Goal: Task Accomplishment & Management: Use online tool/utility

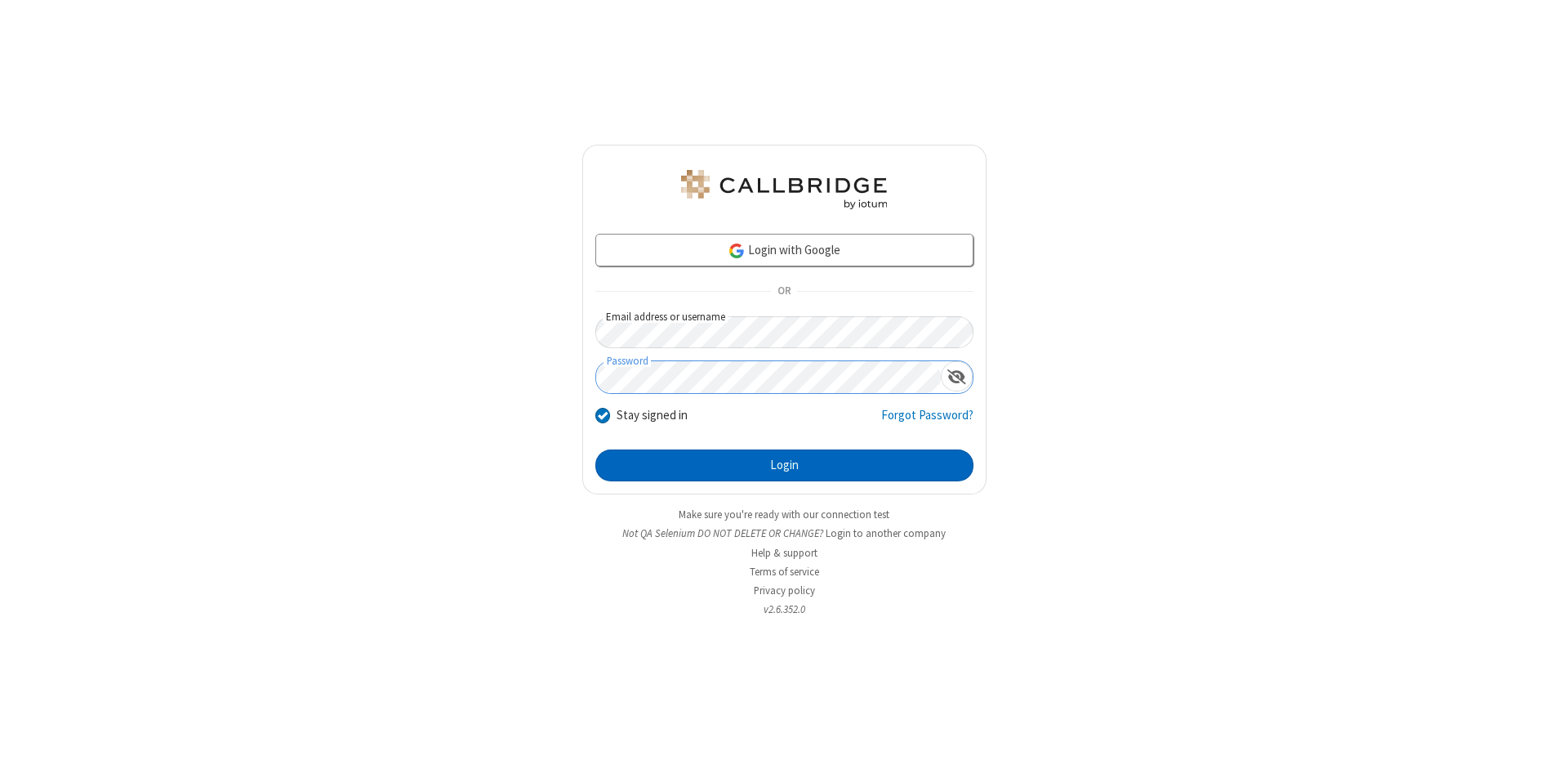
click at [784, 465] on button "Login" at bounding box center [784, 465] width 378 height 32
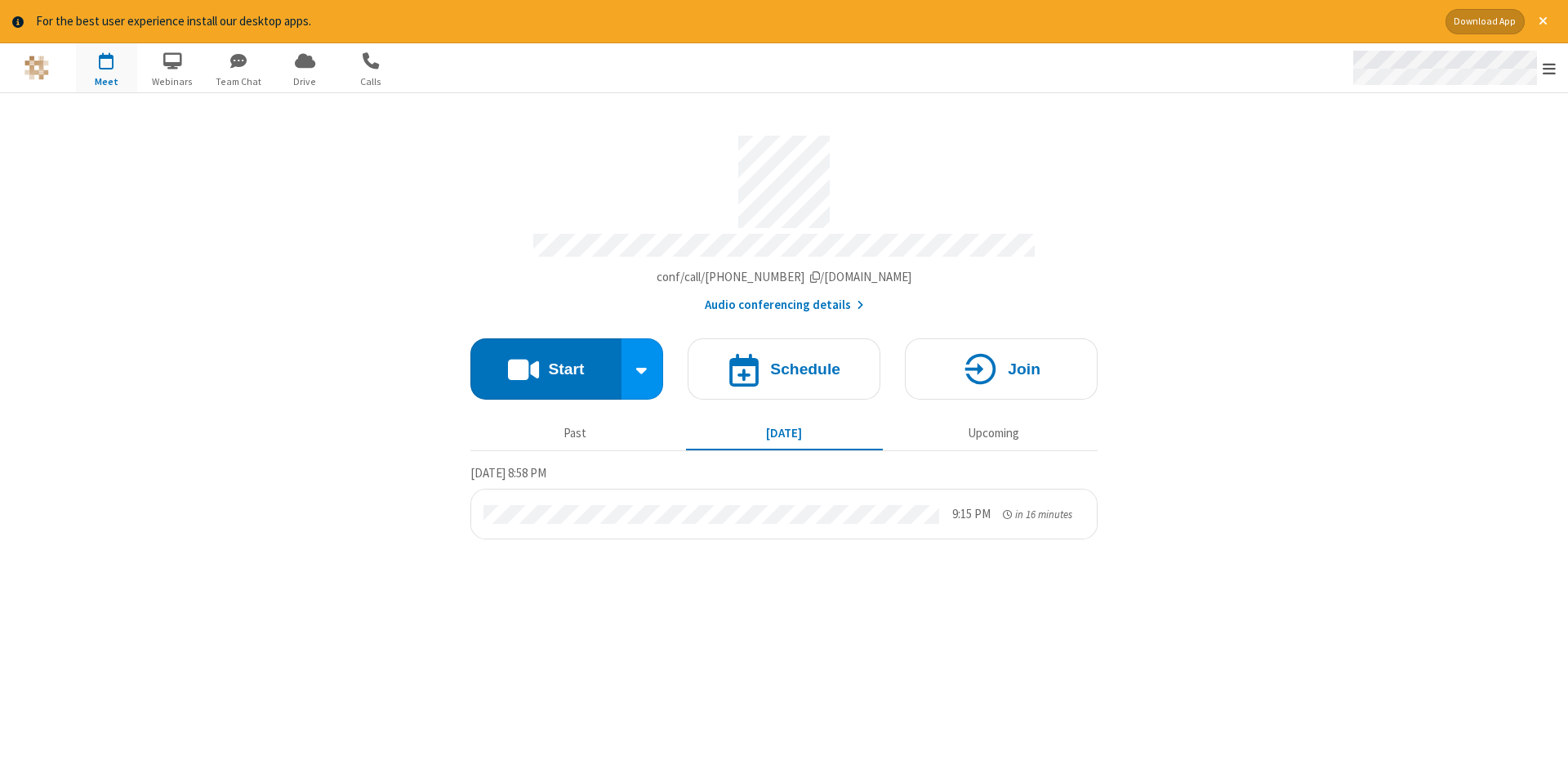
click at [1549, 68] on span "Open menu" at bounding box center [1548, 68] width 13 height 17
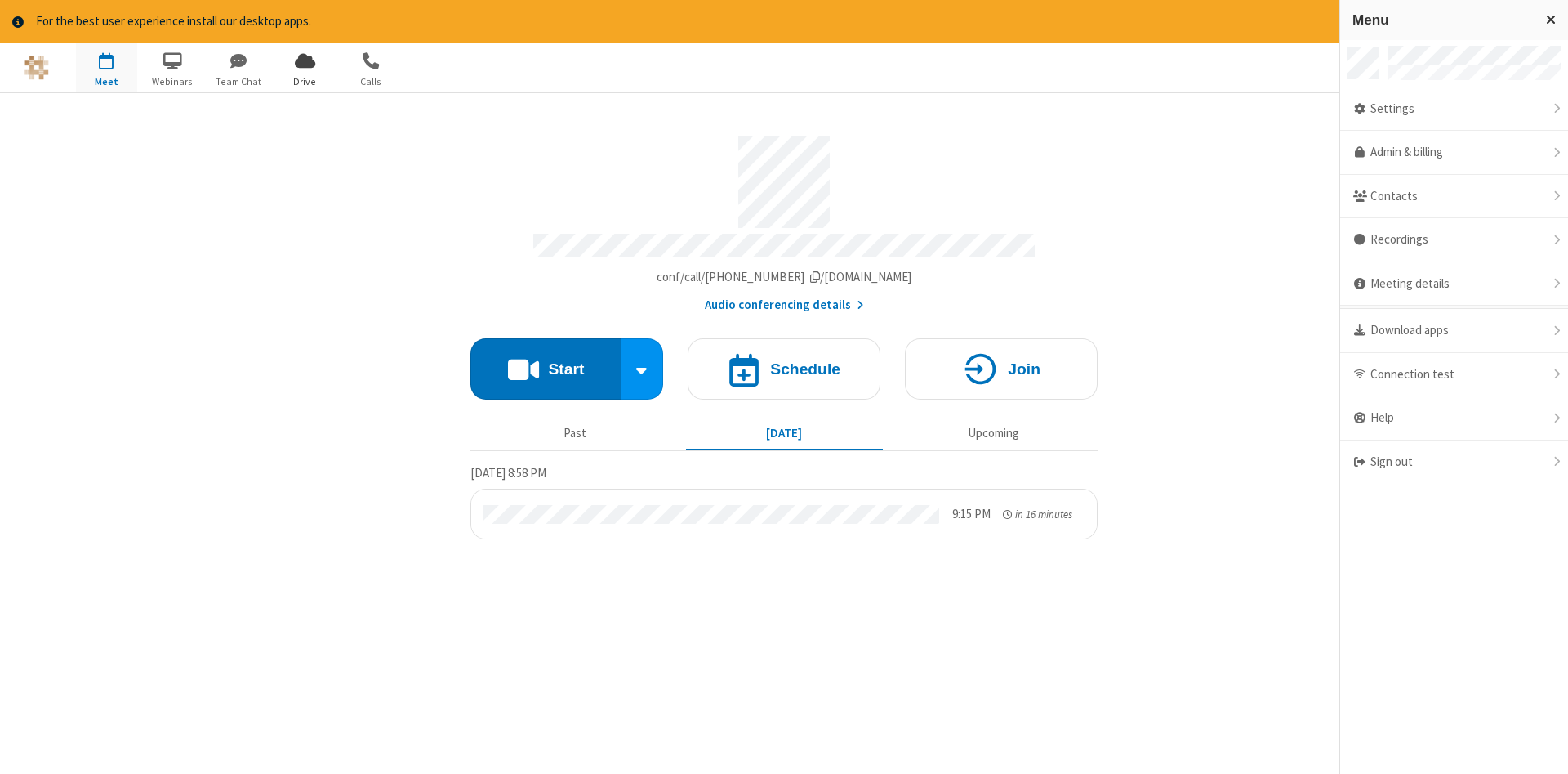
click at [305, 81] on span "Drive" at bounding box center [305, 81] width 62 height 15
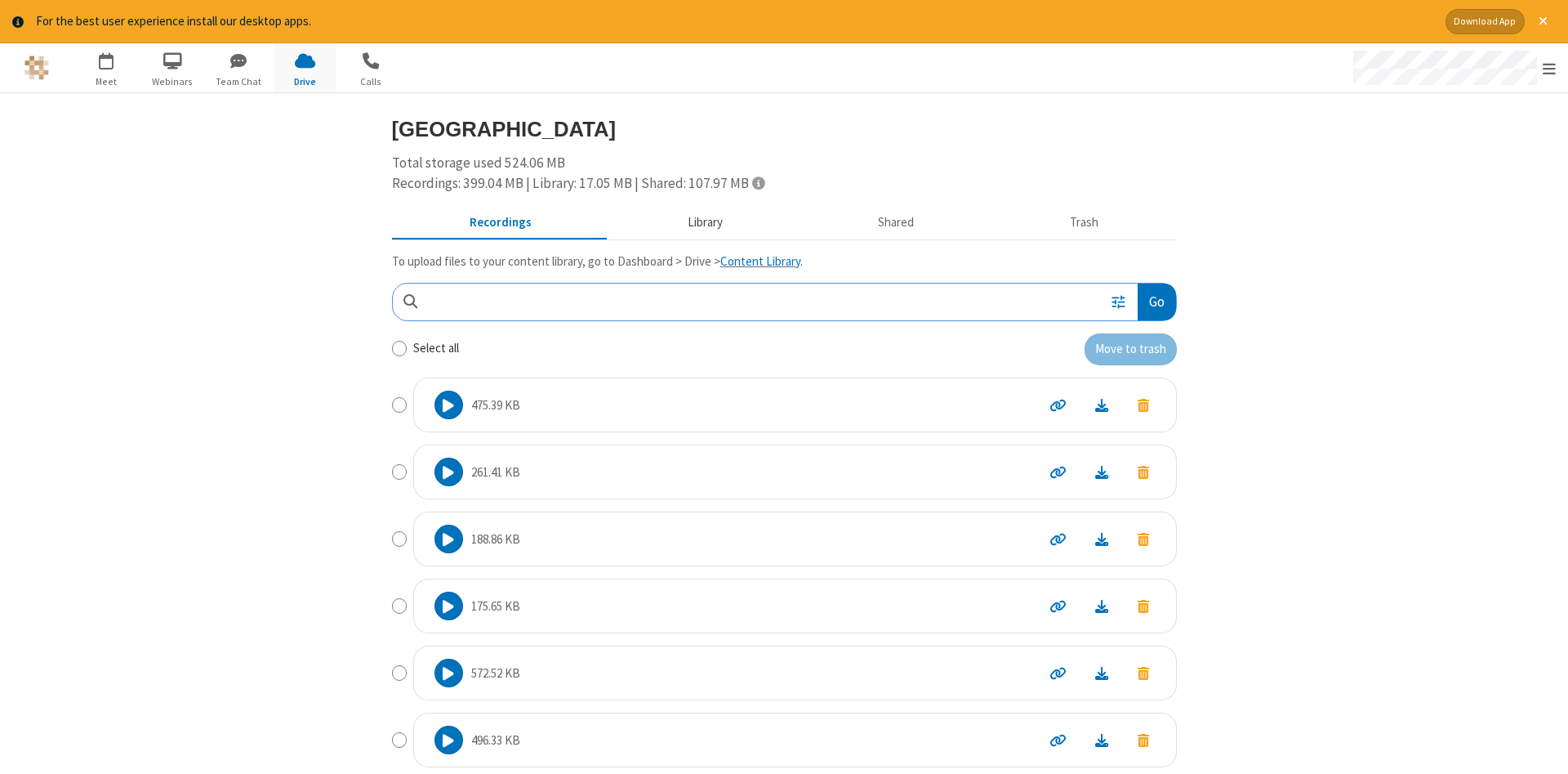
click at [702, 222] on button "Library" at bounding box center [705, 222] width 191 height 31
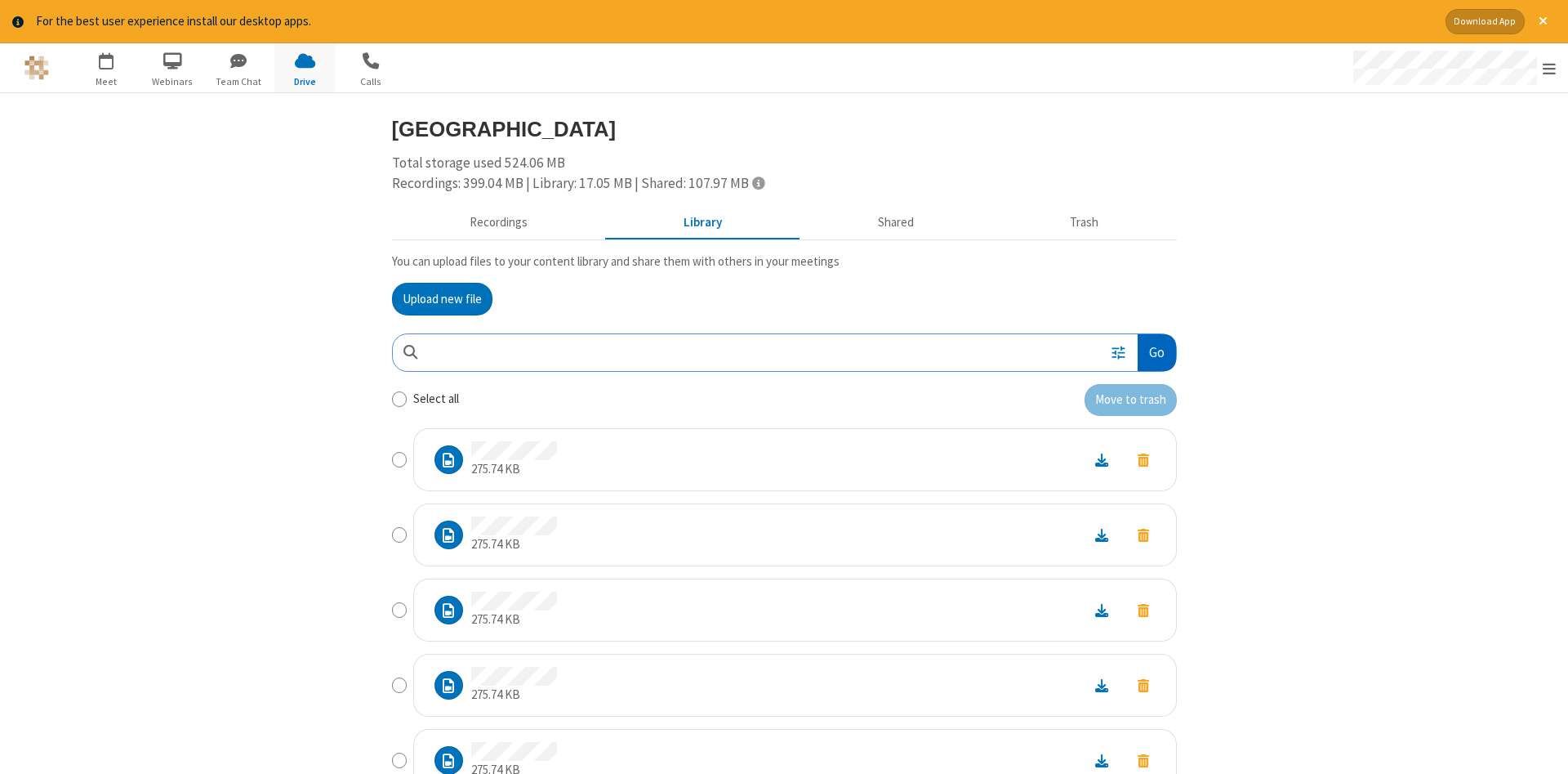
click at [1156, 352] on button "Go" at bounding box center [1156, 353] width 37 height 37
click at [442, 298] on button "Upload new file" at bounding box center [442, 298] width 101 height 32
